Goal: Transaction & Acquisition: Book appointment/travel/reservation

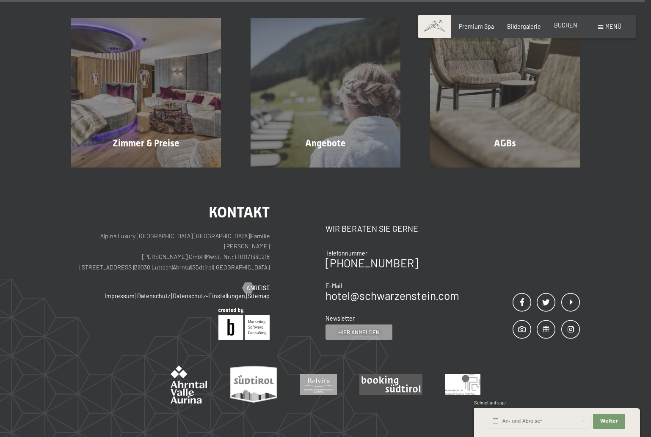
click at [559, 24] on span "BUCHEN" at bounding box center [565, 25] width 23 height 7
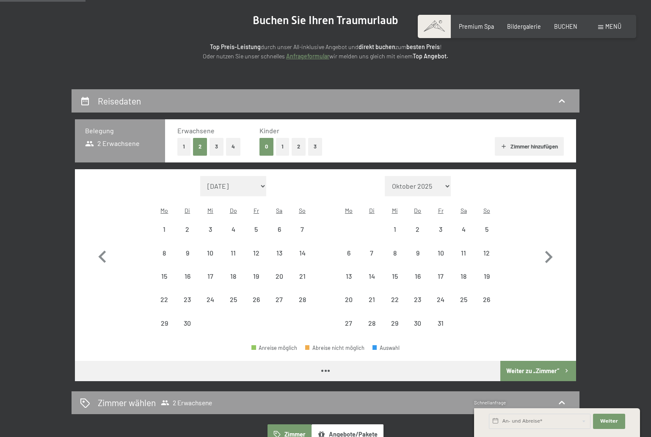
scroll to position [95, 0]
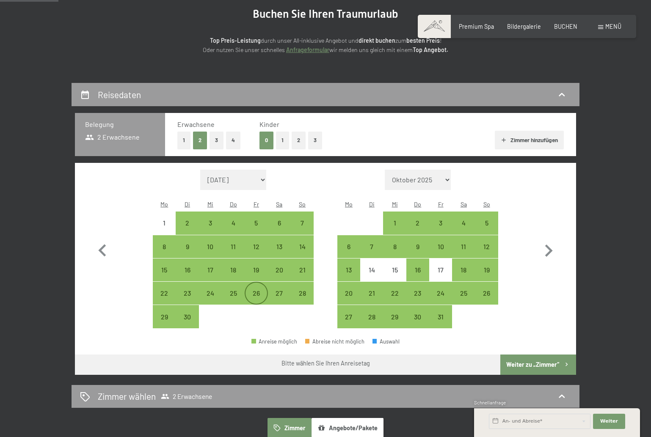
click at [255, 290] on div "26" at bounding box center [256, 300] width 21 height 21
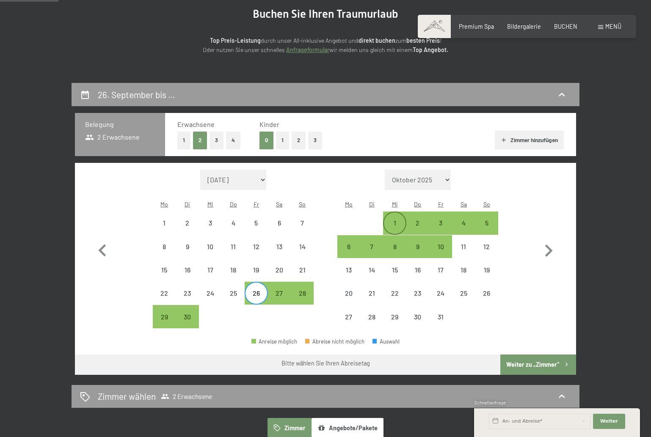
click at [397, 220] on div "1" at bounding box center [394, 230] width 21 height 21
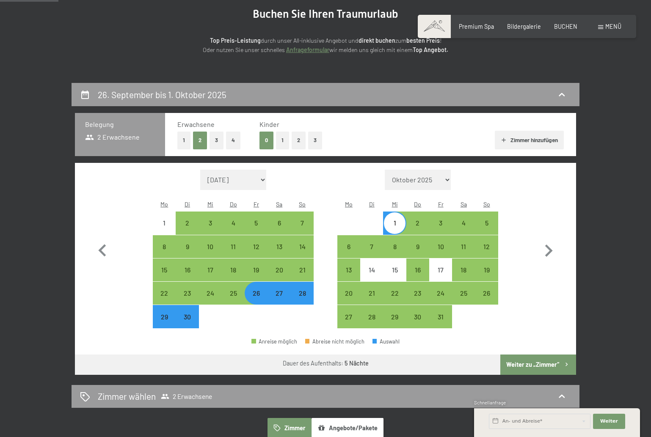
click at [535, 355] on button "Weiter zu „Zimmer“" at bounding box center [538, 365] width 76 height 20
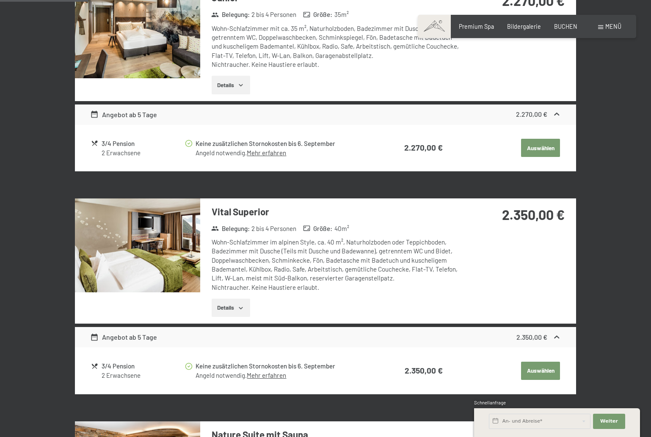
scroll to position [292, 0]
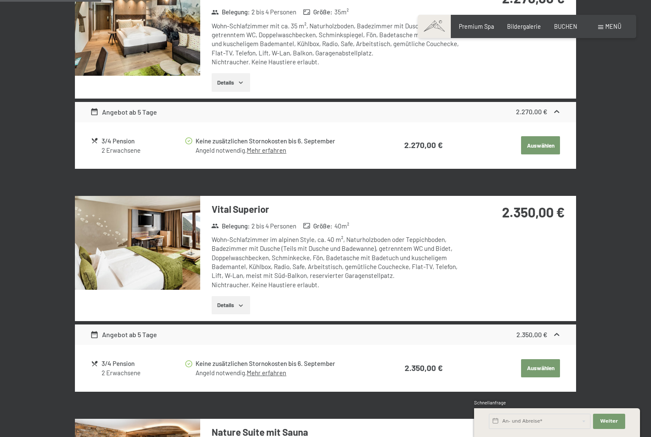
click at [179, 242] on img at bounding box center [137, 243] width 125 height 94
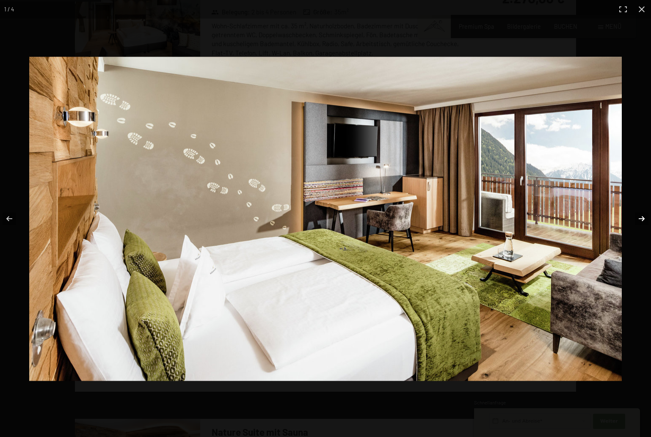
click at [642, 218] on button "button" at bounding box center [636, 219] width 30 height 42
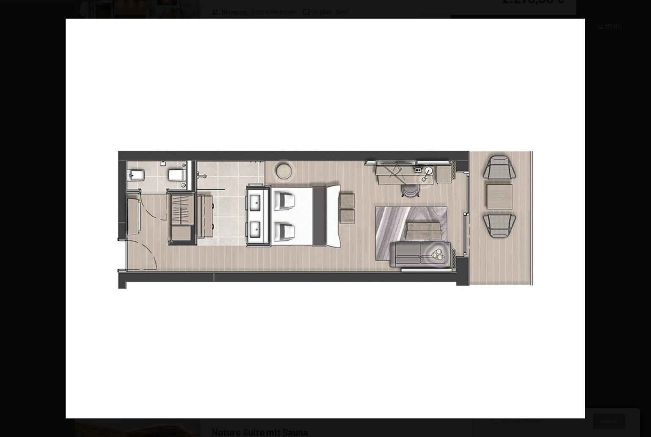
click at [642, 218] on button "button" at bounding box center [636, 219] width 30 height 42
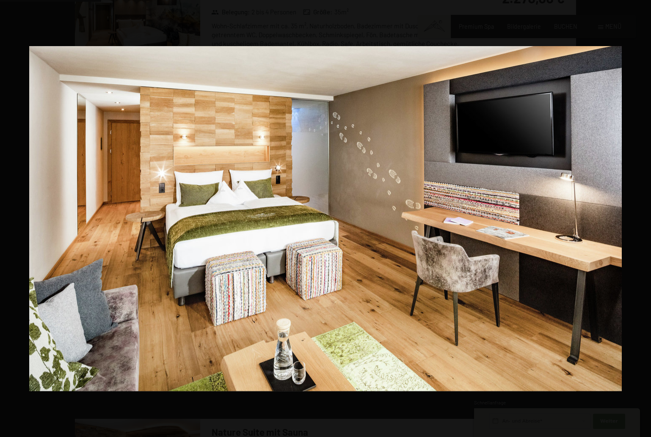
click at [642, 218] on button "button" at bounding box center [636, 219] width 30 height 42
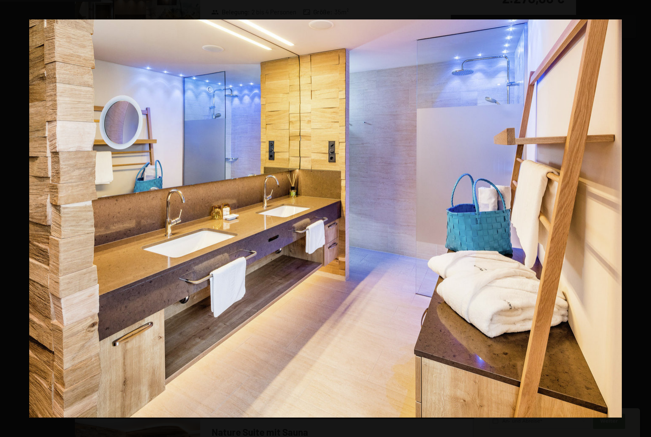
click at [642, 218] on button "button" at bounding box center [636, 219] width 30 height 42
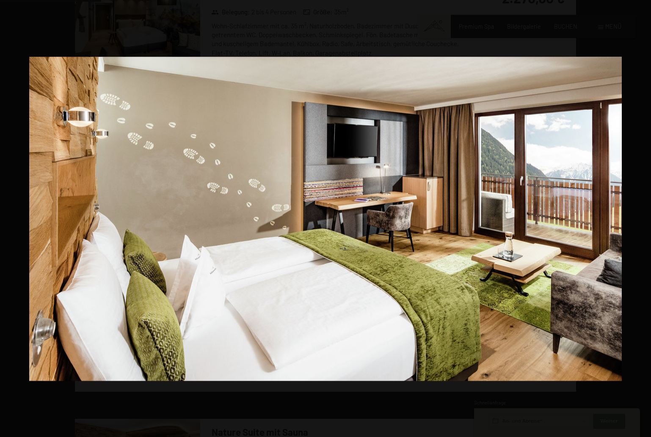
click at [642, 218] on button "button" at bounding box center [636, 219] width 30 height 42
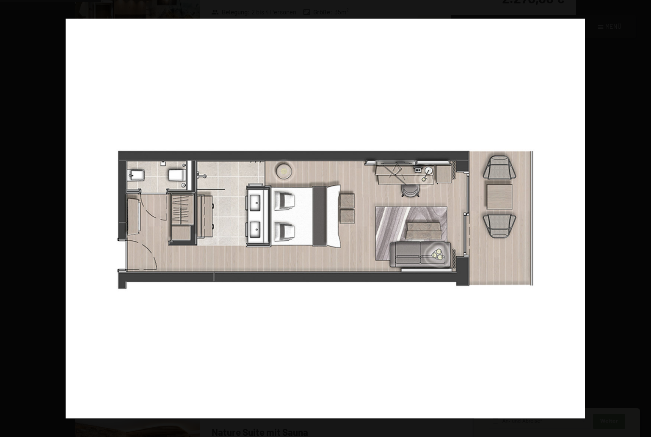
click at [642, 218] on button "button" at bounding box center [636, 219] width 30 height 42
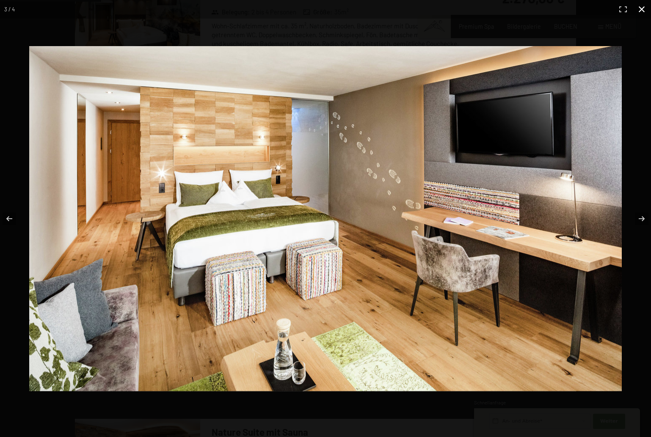
click at [639, 8] on button "button" at bounding box center [641, 9] width 19 height 19
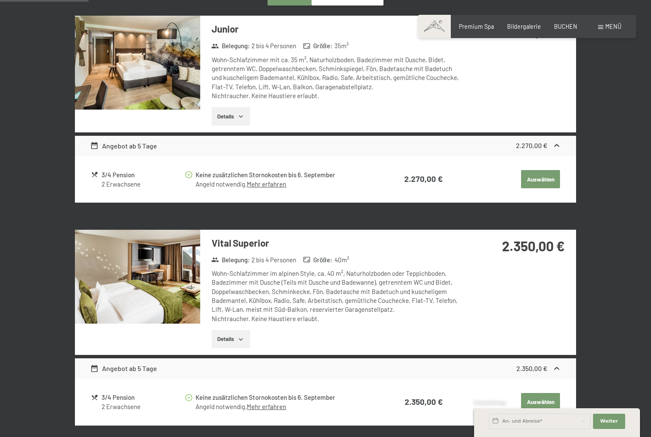
scroll to position [256, 0]
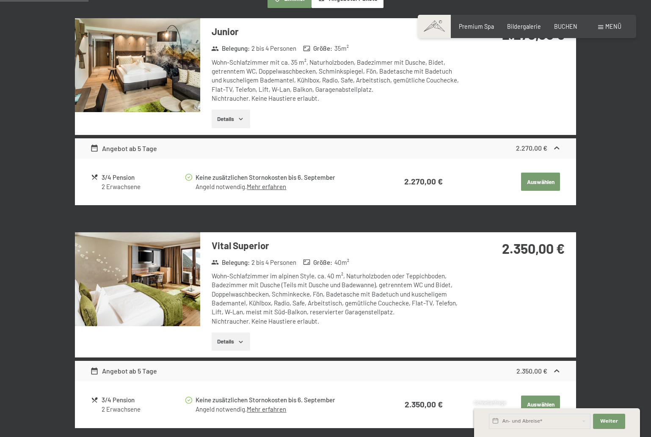
click at [167, 265] on img at bounding box center [137, 279] width 125 height 94
click at [0, 0] on button "button" at bounding box center [0, 0] width 0 height 0
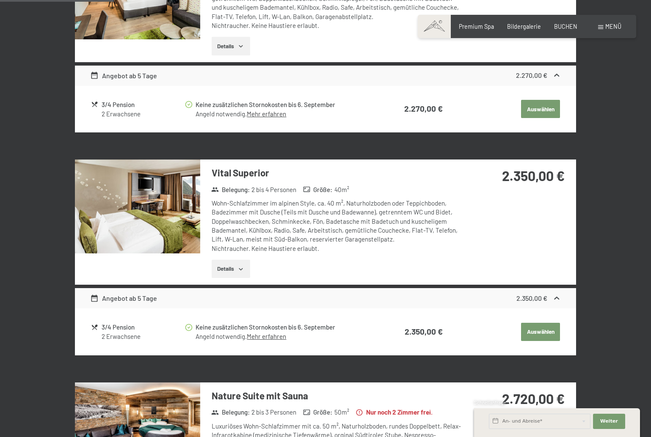
scroll to position [328, 0]
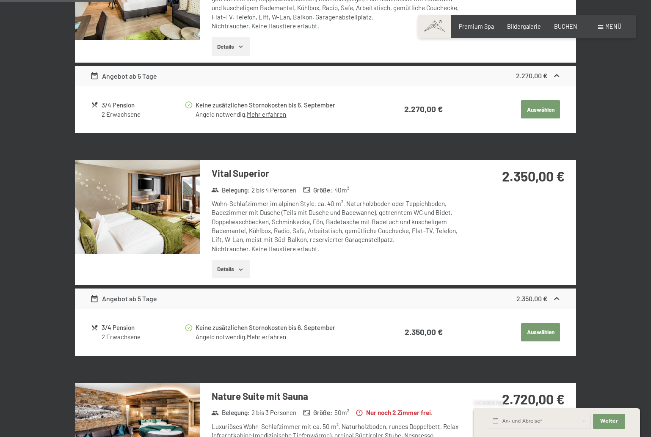
click at [532, 119] on button "Auswählen" at bounding box center [540, 109] width 39 height 19
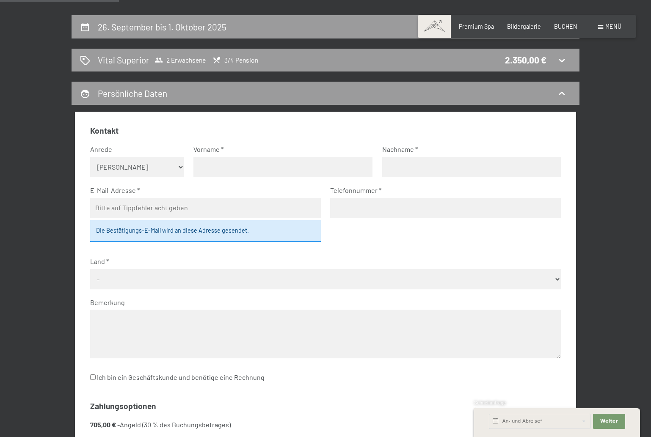
scroll to position [166, 0]
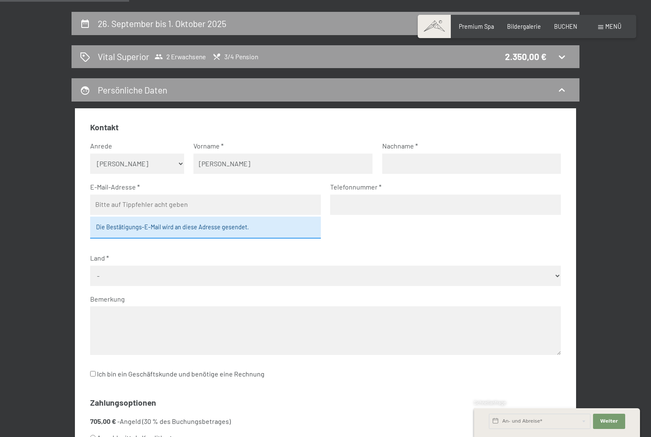
type input "[PERSON_NAME]"
type input "Maresch"
type input "[EMAIL_ADDRESS][DOMAIN_NAME]"
type input "01777870220"
select select "DEU"
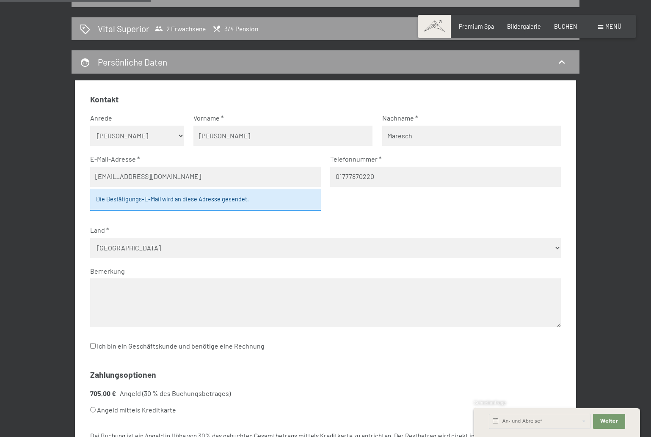
scroll to position [197, 0]
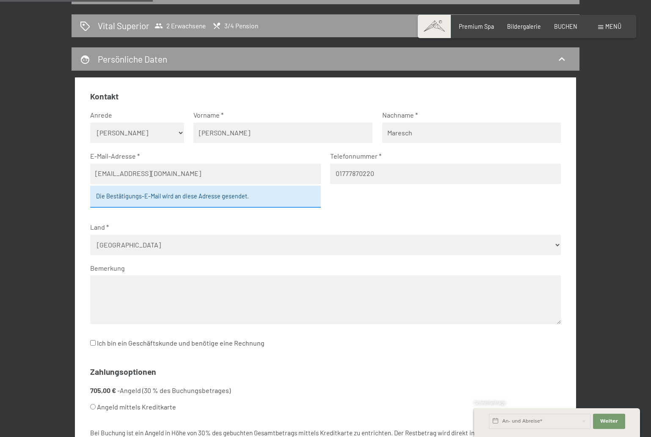
click at [229, 278] on textarea at bounding box center [325, 300] width 471 height 49
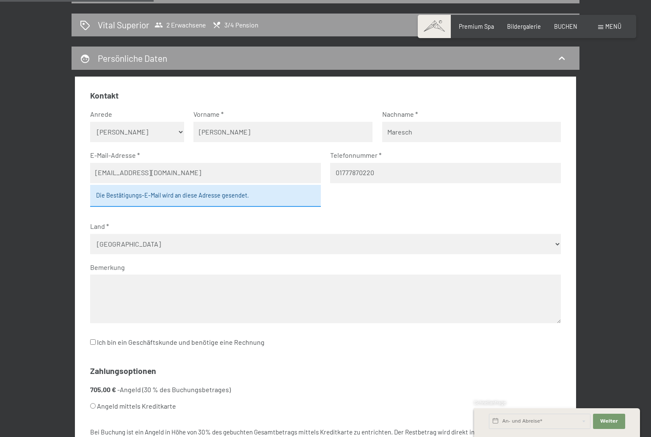
scroll to position [198, 0]
type textarea "M"
click at [95, 275] on textarea "Mit Badewanne und schöner Aussicht" at bounding box center [325, 299] width 471 height 49
click at [157, 275] on textarea "Modernes Zimmer, Mit Badewanne und schöner Aussicht" at bounding box center [325, 299] width 471 height 49
drag, startPoint x: 271, startPoint y: 271, endPoint x: 277, endPoint y: 270, distance: 5.6
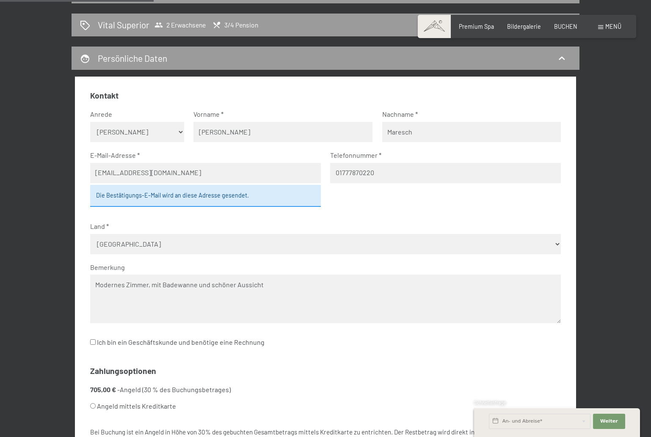
click at [272, 275] on textarea "Modernes Zimmer, mit Badewanne und schöner Aussicht" at bounding box center [325, 299] width 471 height 49
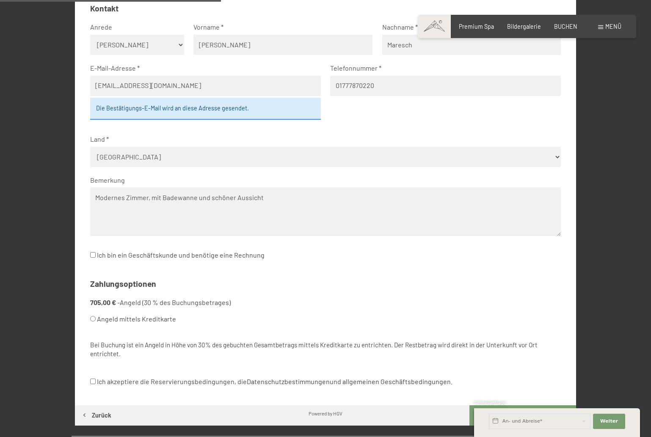
scroll to position [285, 0]
type textarea "Modernes Zimmer, mit Badewanne und schöner Aussicht"
click at [95, 311] on label "Angeld mittels Kreditkarte" at bounding box center [315, 319] width 451 height 16
click at [95, 316] on input "Angeld mittels Kreditkarte" at bounding box center [93, 319] width 6 height 6
radio input "true"
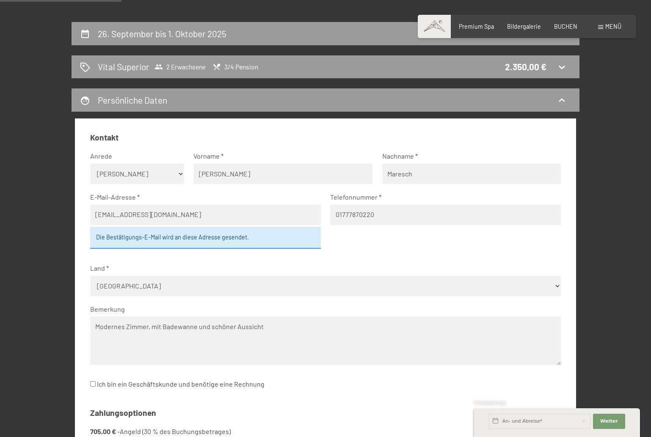
scroll to position [154, 0]
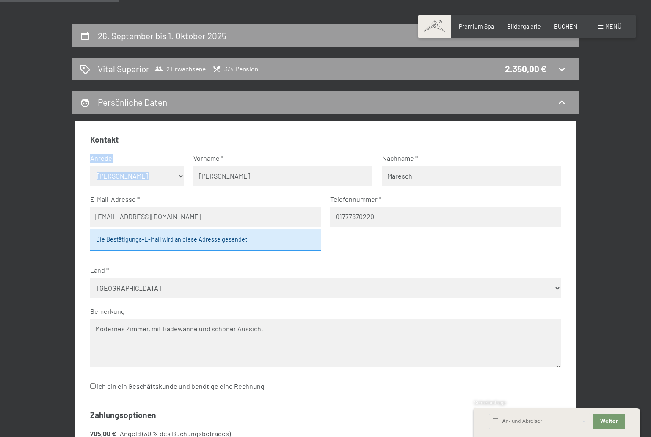
drag, startPoint x: 184, startPoint y: 162, endPoint x: 175, endPoint y: 166, distance: 9.8
click at [178, 165] on fieldset "Kontakt Anrede [PERSON_NAME] Frau Herr Vorname [PERSON_NAME] [PERSON_NAME] E-Ma…" at bounding box center [325, 268] width 471 height 269
select select "f"
click at [251, 273] on label "Land" at bounding box center [322, 270] width 464 height 9
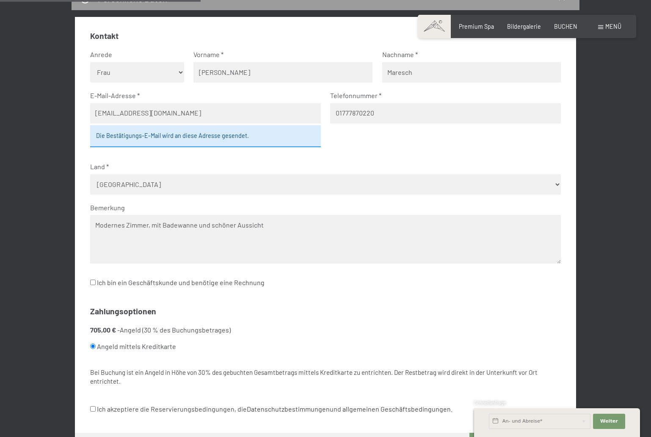
scroll to position [258, 0]
click at [273, 214] on textarea "Modernes Zimmer, mit Badewanne und schöner Aussicht" at bounding box center [325, 238] width 471 height 49
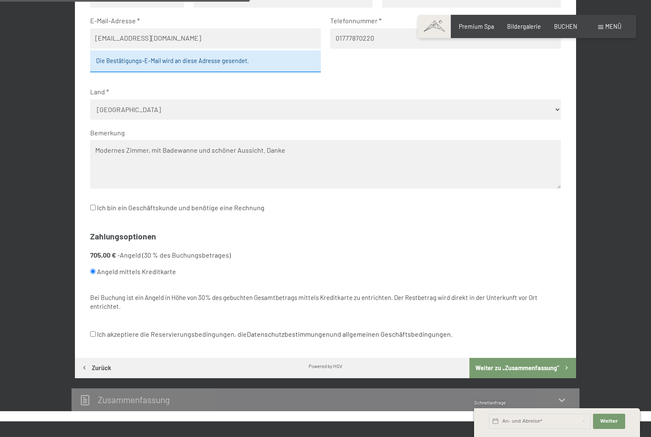
scroll to position [361, 0]
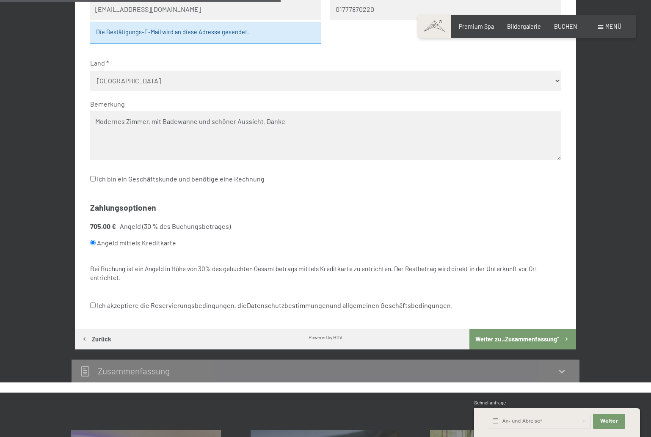
type textarea "Modernes Zimmer, mit Badewanne und schöner Aussicht. Danke"
click at [90, 303] on input "Ich akzeptiere die Reservierungsbedingungen, die Datenschutzbestimmungen und al…" at bounding box center [93, 306] width 6 height 6
checkbox input "true"
click at [524, 329] on button "Weiter zu „Zusammen­fassung“" at bounding box center [522, 339] width 107 height 20
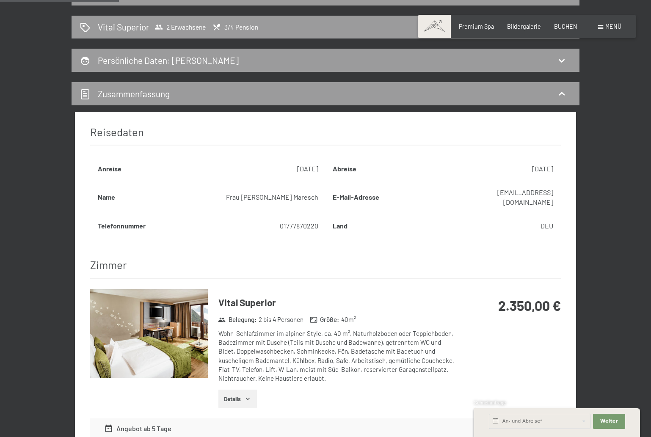
scroll to position [197, 0]
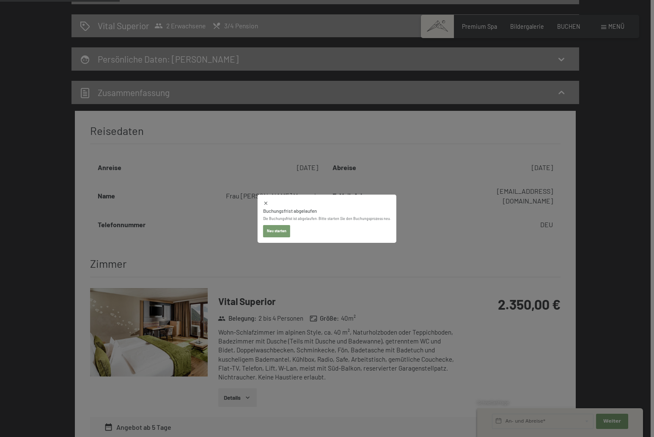
click at [286, 228] on button "Neu starten" at bounding box center [276, 231] width 27 height 12
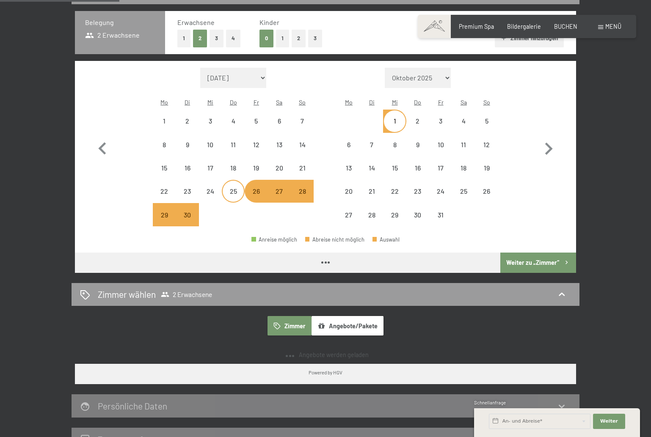
click at [232, 188] on div "25" at bounding box center [233, 198] width 21 height 21
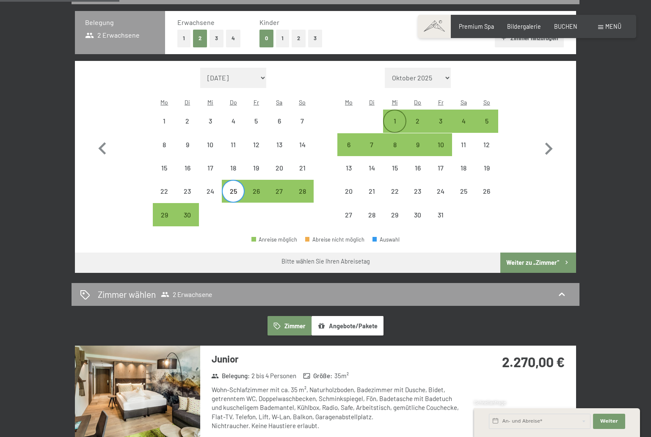
click at [402, 110] on div "1" at bounding box center [394, 120] width 21 height 21
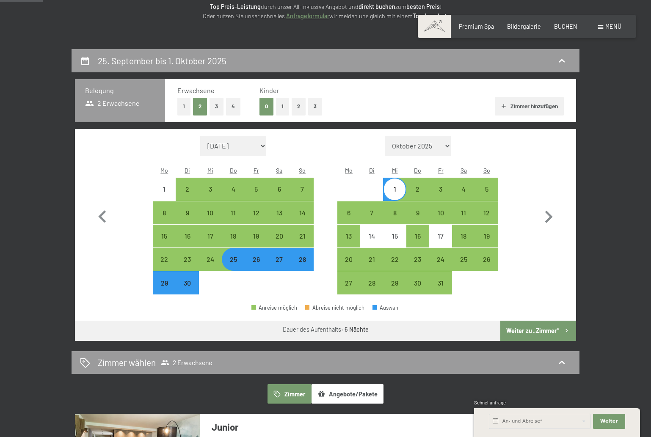
scroll to position [126, 0]
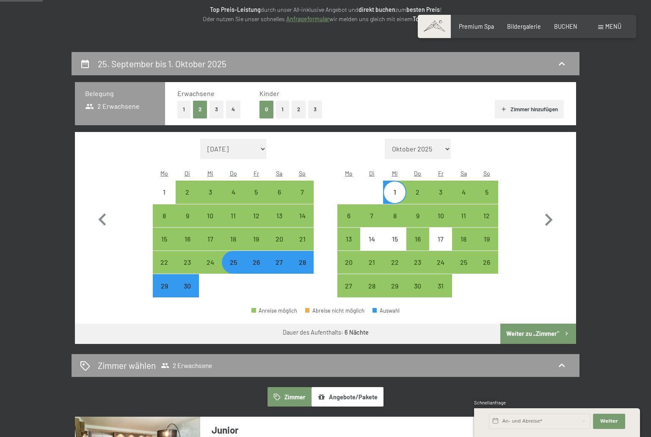
click at [513, 324] on button "Weiter zu „Zimmer“" at bounding box center [538, 334] width 76 height 20
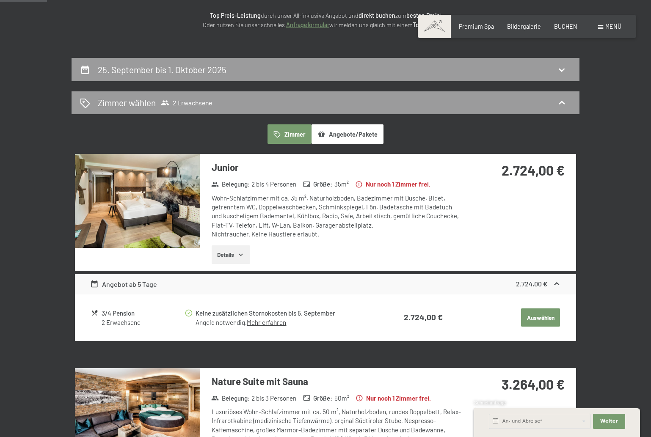
scroll to position [119, 0]
